Goal: Information Seeking & Learning: Learn about a topic

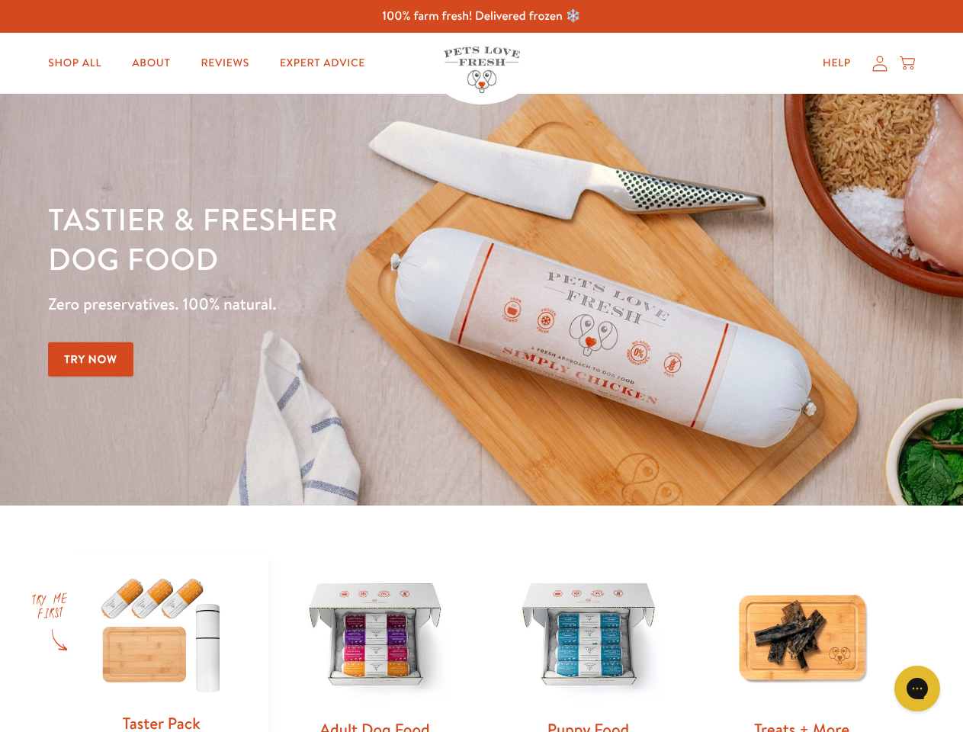
click at [481, 366] on div "Tastier & fresher dog food Zero preservatives. 100% natural. Try Now" at bounding box center [337, 299] width 578 height 201
click at [917, 688] on icon "Gorgias live chat" at bounding box center [916, 688] width 14 height 14
